Goal: Communication & Community: Answer question/provide support

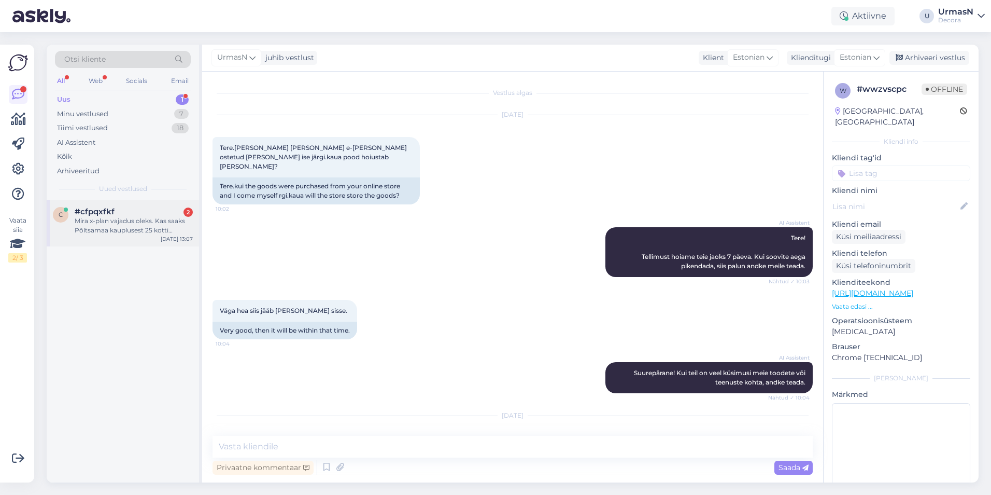
scroll to position [1606, 0]
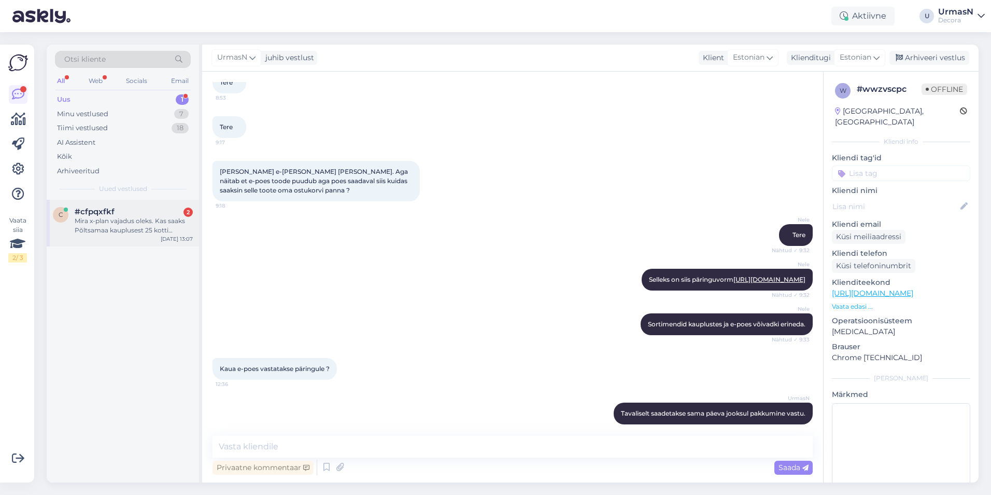
click at [161, 216] on div "Mira x-plan vajadus oleks. Kas saaks Põltsamaa kauplusest 25 kotti soodsama hin…" at bounding box center [134, 225] width 118 height 19
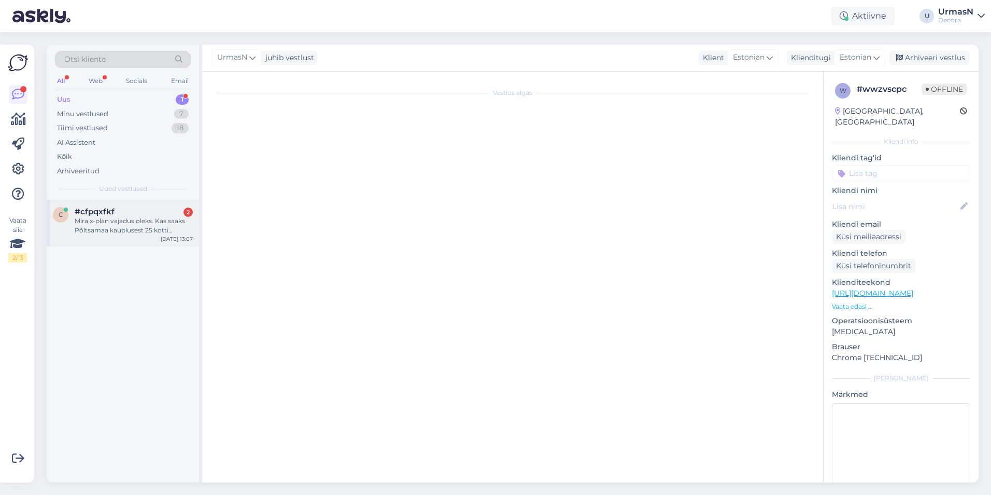
scroll to position [0, 0]
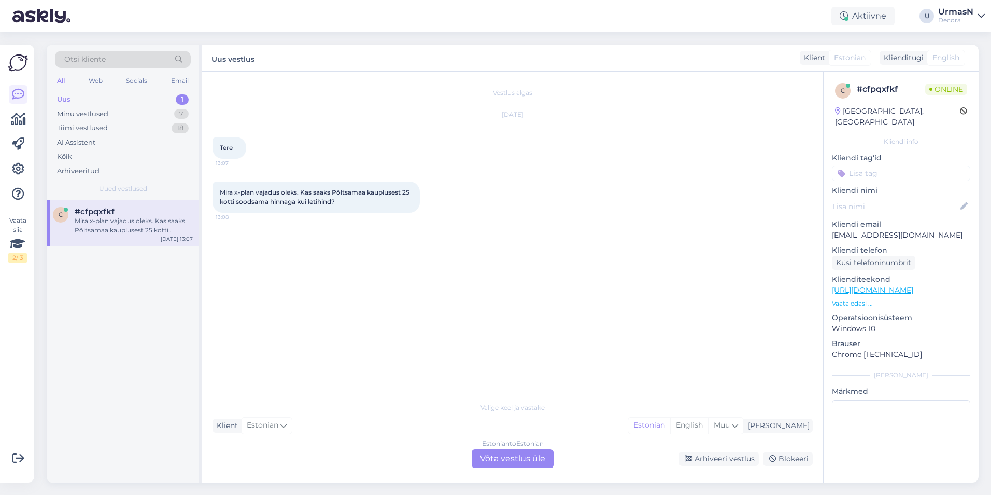
click at [514, 455] on div "Estonian to Estonian Võta vestlus üle" at bounding box center [513, 458] width 82 height 19
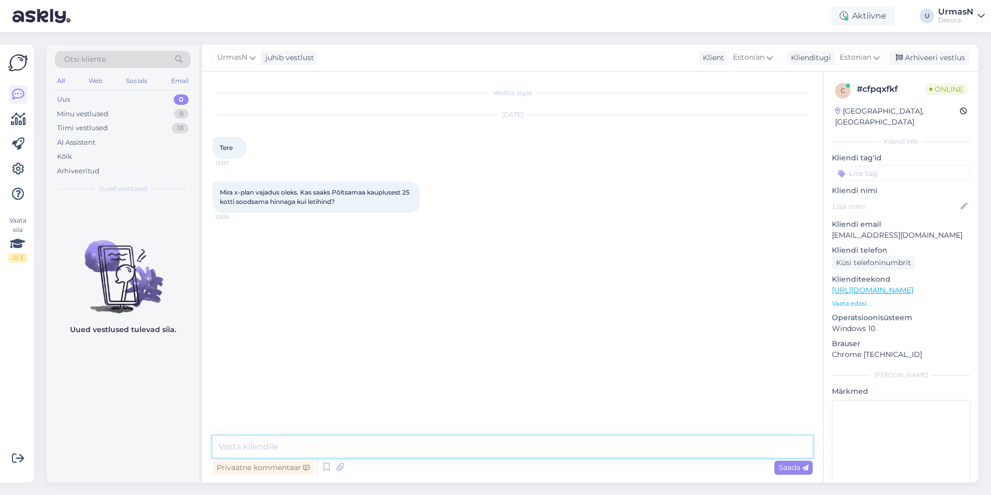
click at [318, 447] on textarea at bounding box center [513, 446] width 600 height 22
type textarea "Tere!"
click at [844, 299] on p "Vaata edasi ..." at bounding box center [901, 303] width 138 height 9
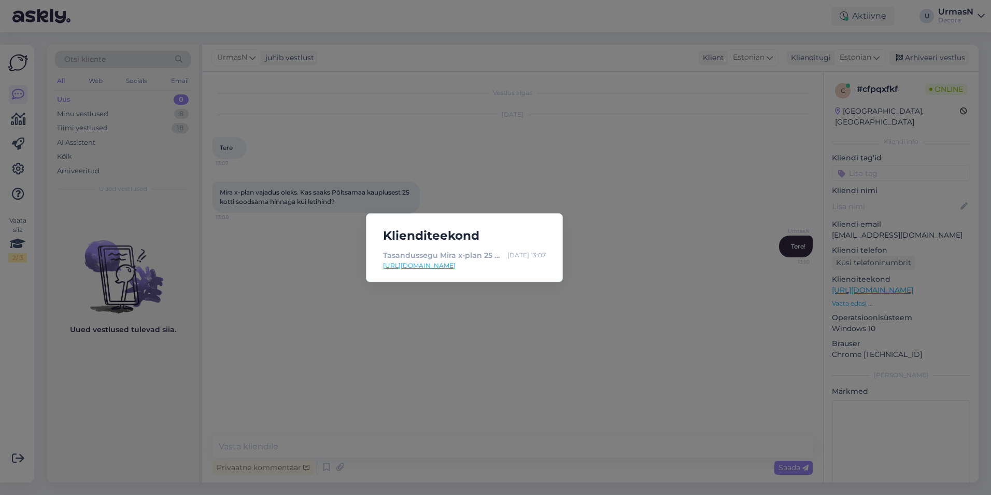
click at [431, 114] on div "Klienditeekond Tasandussegu Mira x-plan 25 kg 1536 | Decora [DATE] 13:07 [URL][…" at bounding box center [495, 247] width 991 height 495
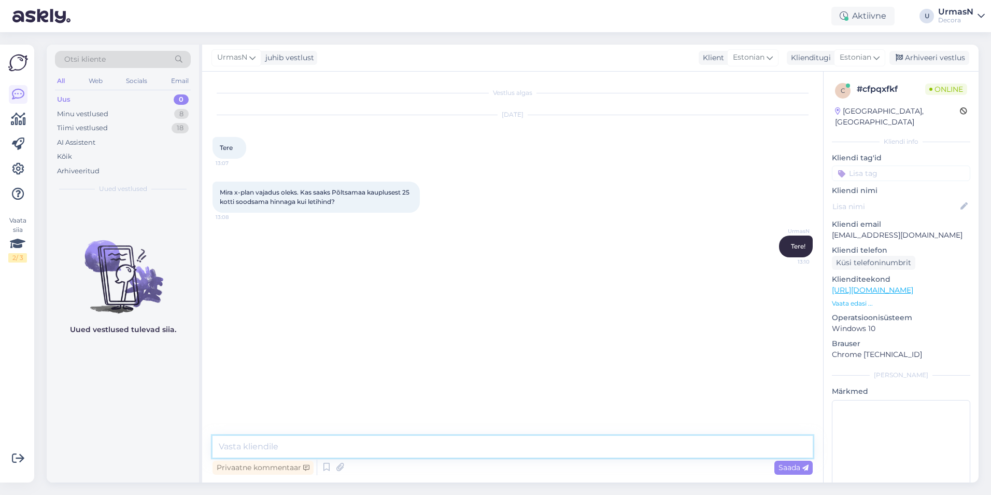
click at [258, 448] on textarea at bounding box center [513, 446] width 600 height 22
paste textarea "527 9165"
type textarea "Võite otse kaupluse ärimüügiga suhelda, äkki nad saavad Teile soodushinda pakku…"
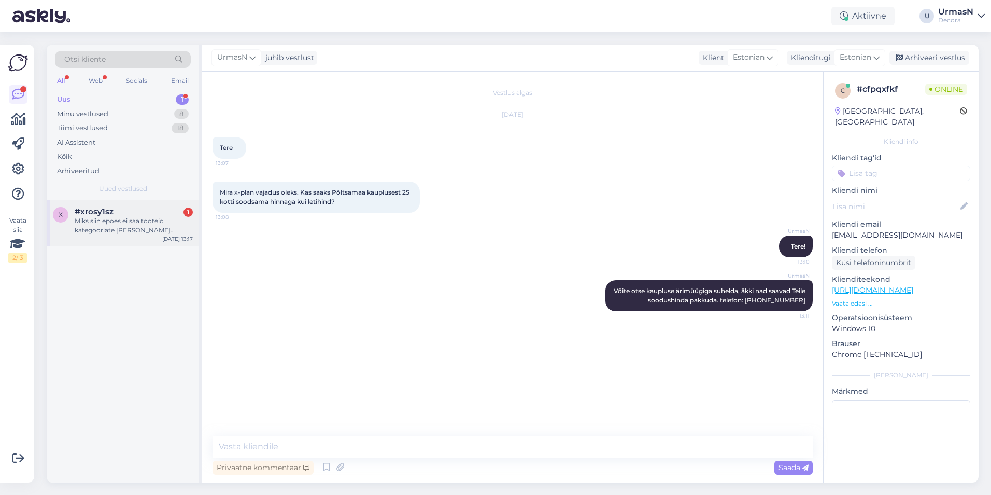
click at [131, 215] on div "#xrosy1sz 1" at bounding box center [134, 211] width 118 height 9
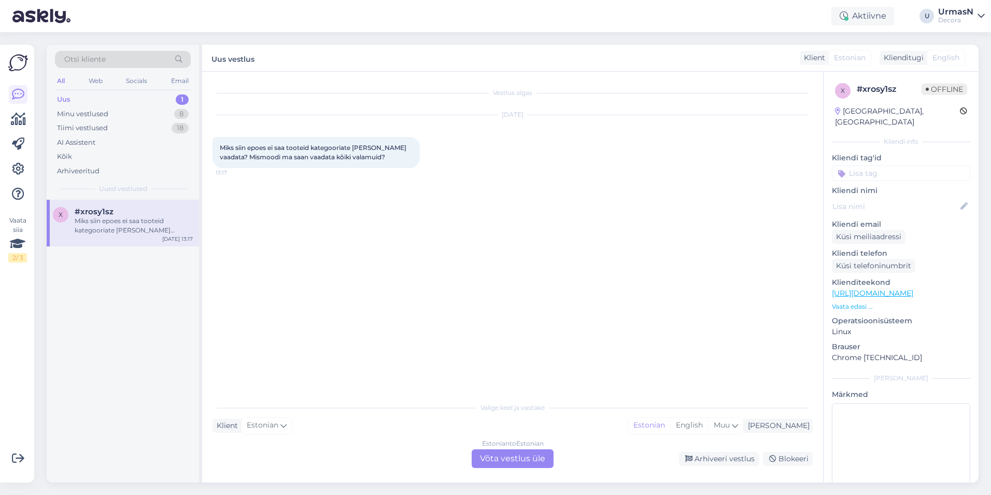
click at [501, 457] on div "Estonian to Estonian Võta vestlus üle" at bounding box center [513, 458] width 82 height 19
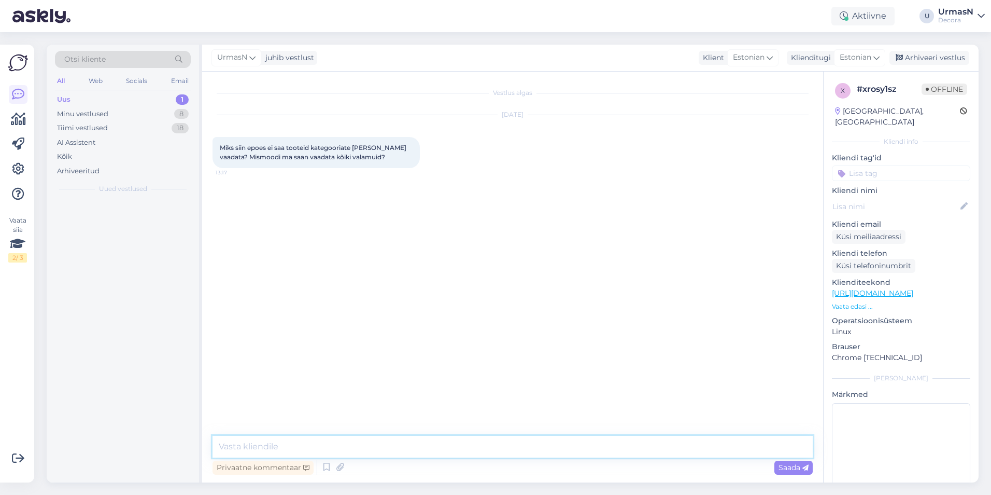
click at [304, 454] on textarea at bounding box center [513, 446] width 600 height 22
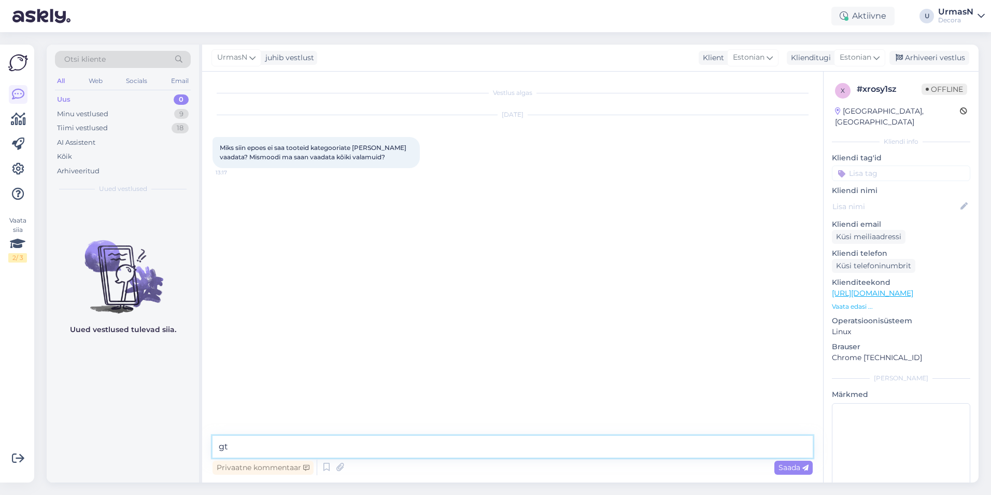
type textarea "g"
type textarea "Tere!"
click at [860, 302] on p "Vaata edasi ..." at bounding box center [901, 306] width 138 height 9
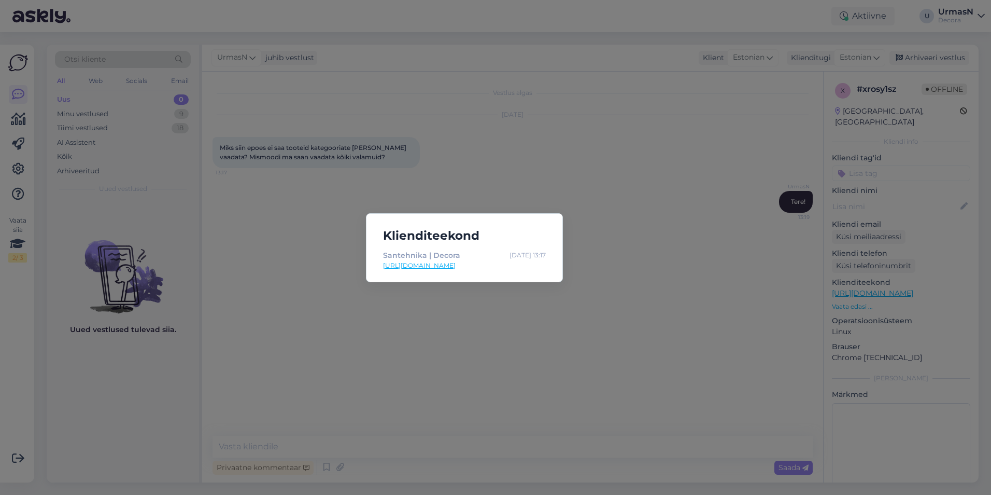
drag, startPoint x: 316, startPoint y: 425, endPoint x: 311, endPoint y: 427, distance: 5.6
click at [318, 423] on div "Klienditeekond Santehnika | Decora [DATE] 13:17 [URL][DOMAIN_NAME]" at bounding box center [495, 247] width 991 height 495
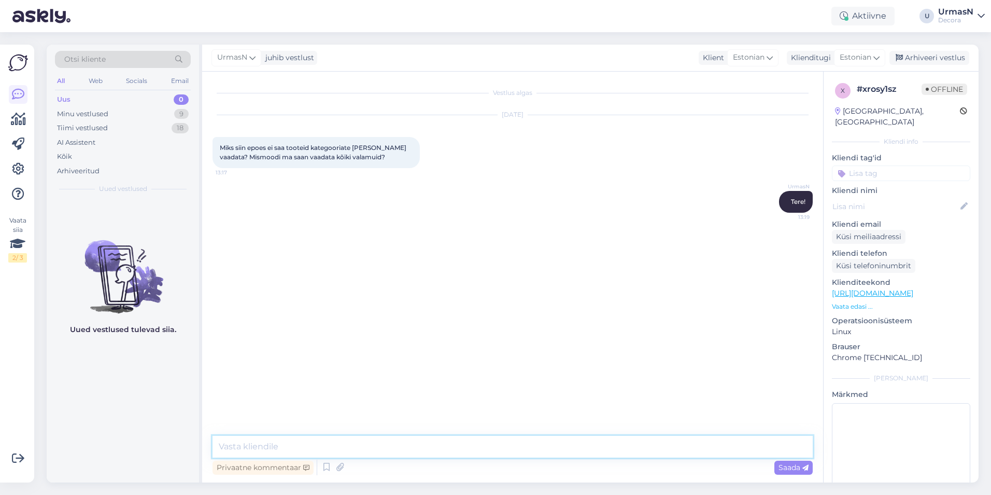
click at [270, 442] on textarea at bounding box center [513, 446] width 600 height 22
paste textarea "[URL][DOMAIN_NAME]"
type textarea "[URL][DOMAIN_NAME]"
click at [287, 443] on textarea at bounding box center [513, 446] width 600 height 22
paste textarea "[URL][DOMAIN_NAME]"
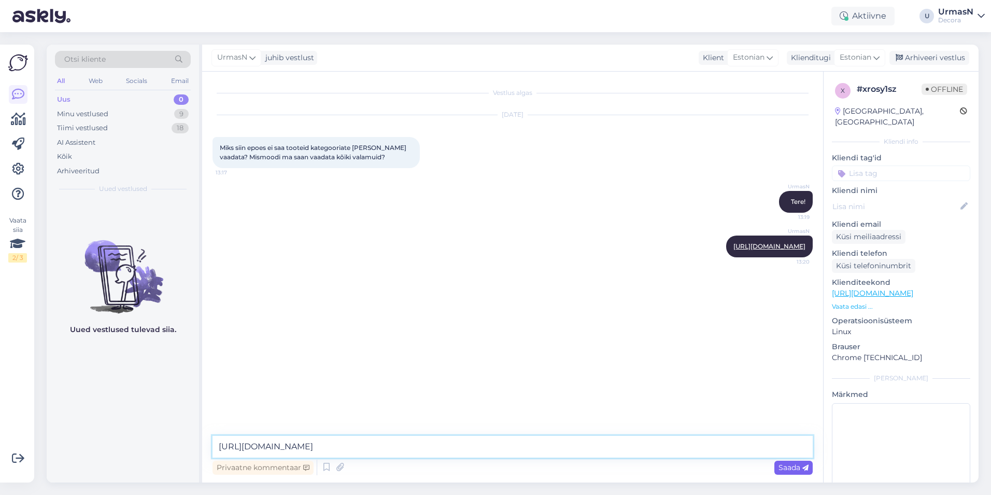
type textarea "[URL][DOMAIN_NAME]"
click at [791, 465] on span "Saada" at bounding box center [794, 466] width 30 height 9
